Goal: Check status: Check status

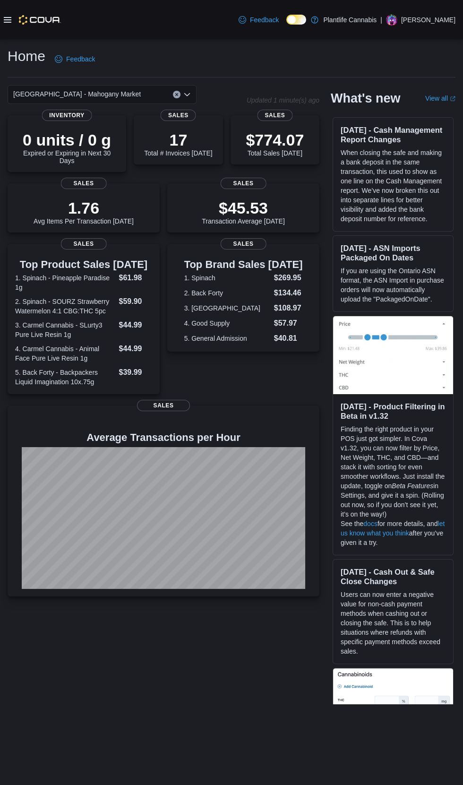
click at [8, 19] on icon at bounding box center [8, 20] width 8 height 8
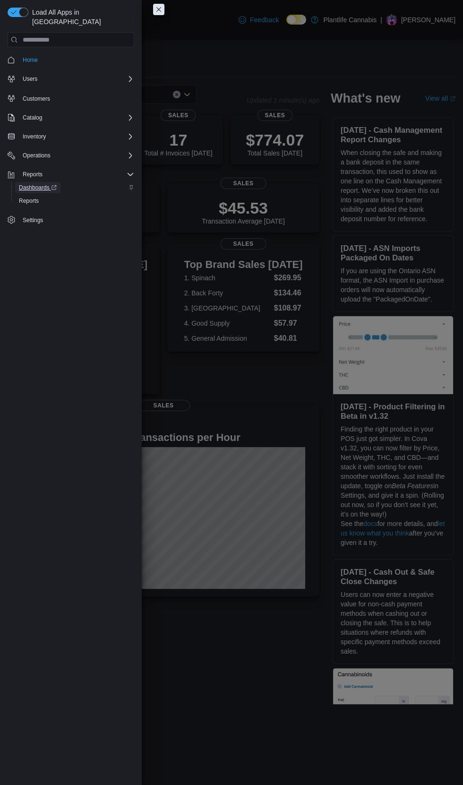
click at [50, 184] on span "Dashboards" at bounding box center [38, 188] width 38 height 8
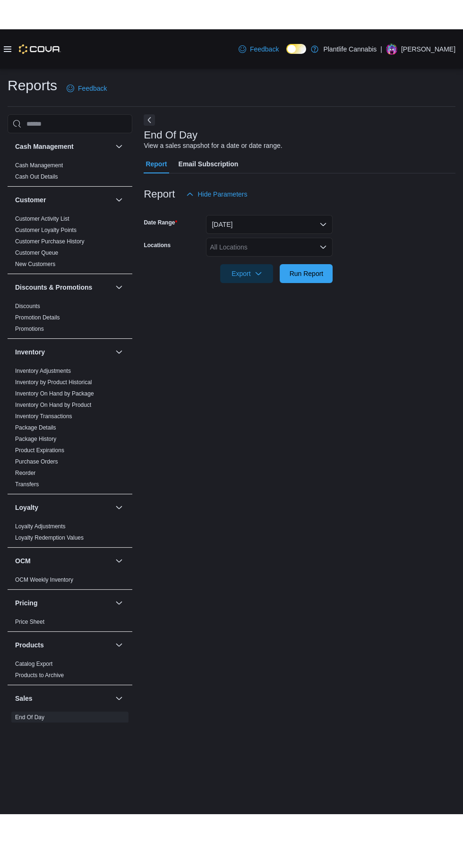
scroll to position [21, 0]
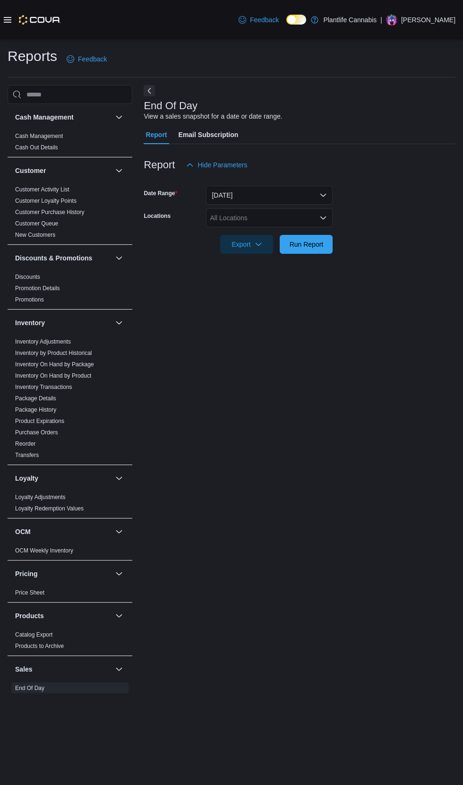
click at [261, 208] on div "All Locations" at bounding box center [269, 217] width 127 height 19
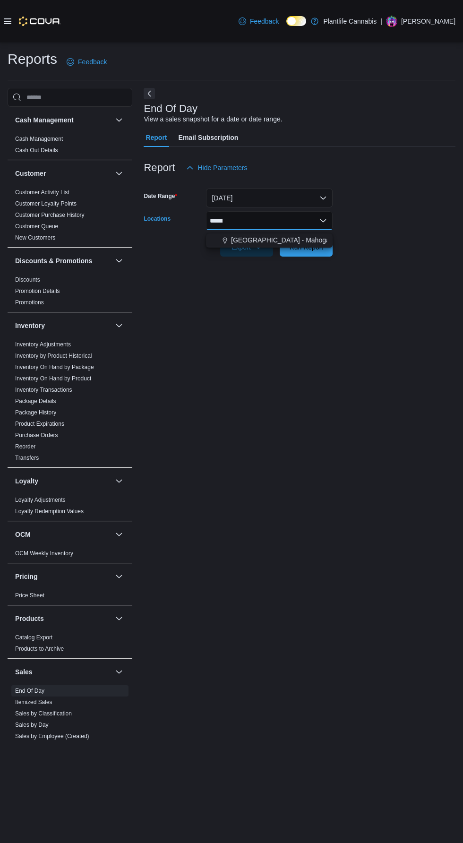
scroll to position [0, 0]
type input "******"
click at [258, 235] on span "[GEOGRAPHIC_DATA] - Mahogany Market" at bounding box center [295, 239] width 128 height 9
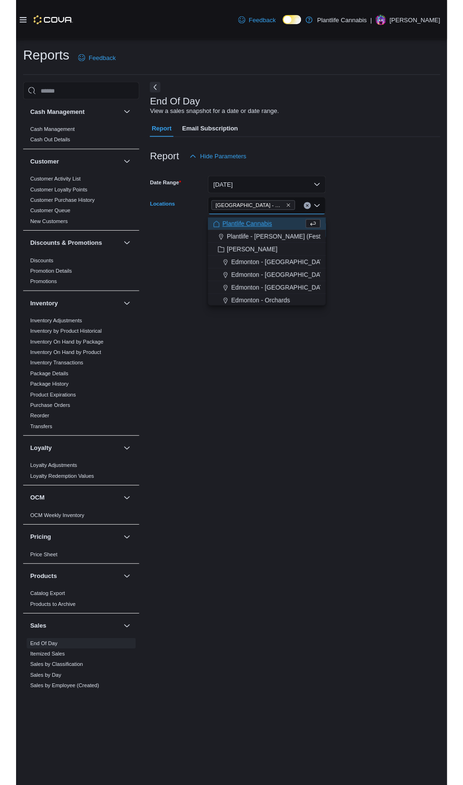
scroll to position [21, 0]
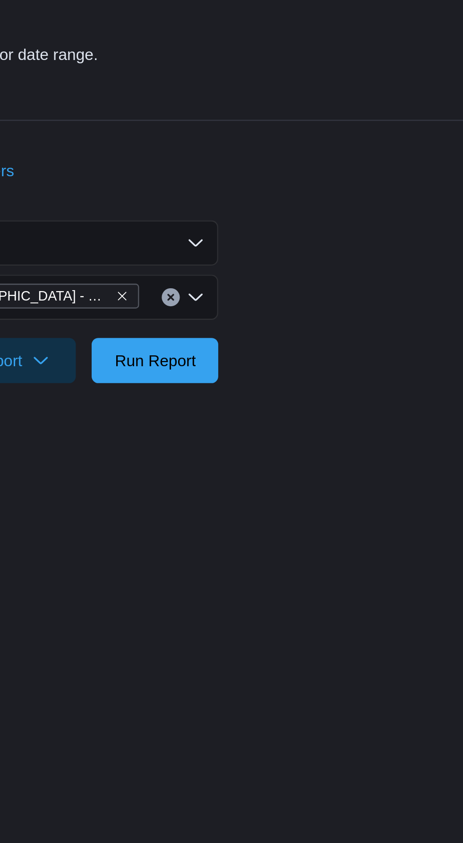
click at [379, 253] on div "End Of Day View a sales snapshot for a date or date range. Report Email Subscri…" at bounding box center [300, 413] width 312 height 651
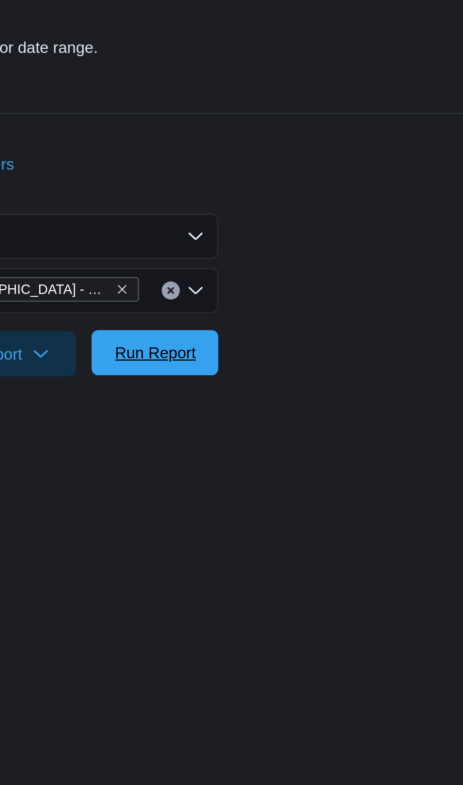
click at [318, 239] on span "Run Report" at bounding box center [307, 243] width 34 height 9
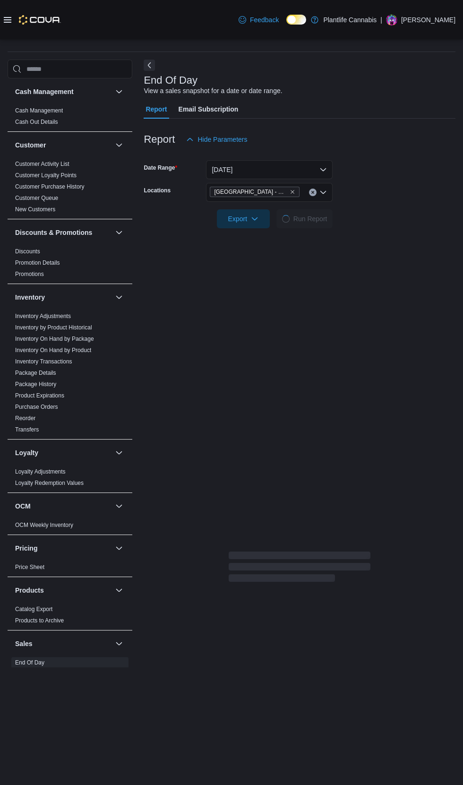
scroll to position [28, 0]
